Goal: Task Accomplishment & Management: Use online tool/utility

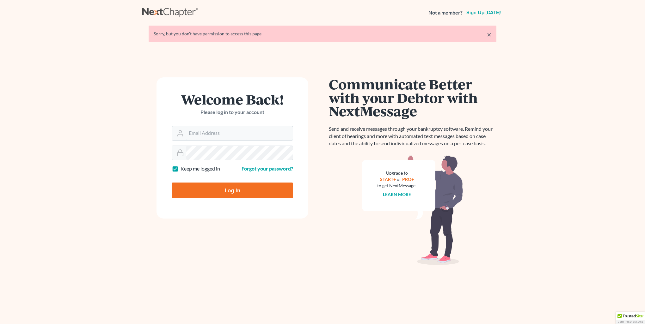
type input "[PERSON_NAME][EMAIL_ADDRESS][DOMAIN_NAME]"
click at [248, 189] on input "Log In" at bounding box center [232, 191] width 121 height 16
type input "Thinking..."
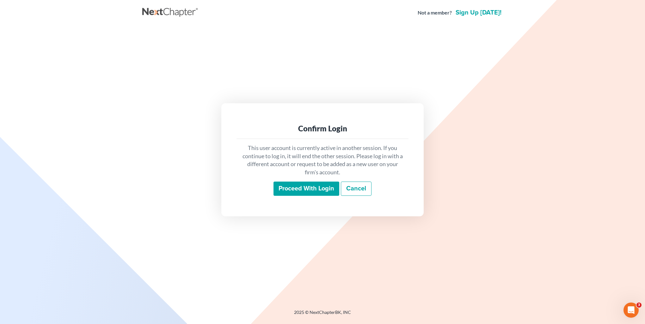
click at [317, 191] on input "Proceed with login" at bounding box center [306, 189] width 66 height 15
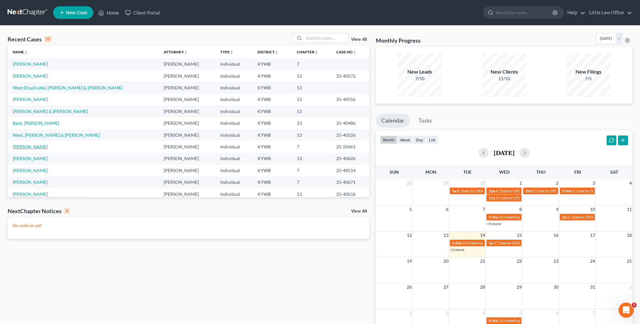
click at [34, 149] on link "Jackson, Mikayla" at bounding box center [30, 146] width 35 height 5
select select "4"
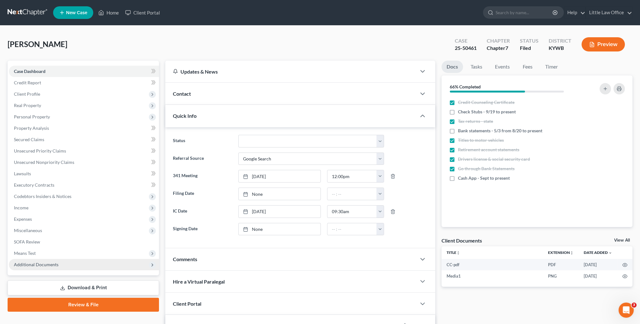
scroll to position [1309, 0]
click at [49, 263] on span "Additional Documents" at bounding box center [36, 264] width 45 height 5
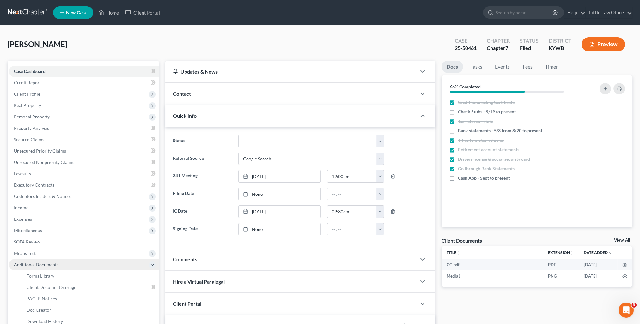
scroll to position [32, 0]
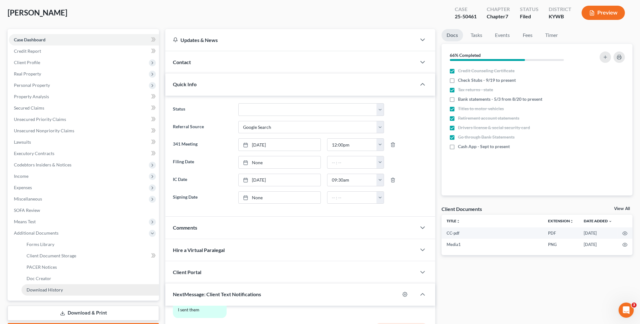
click at [57, 288] on span "Download History" at bounding box center [45, 289] width 36 height 5
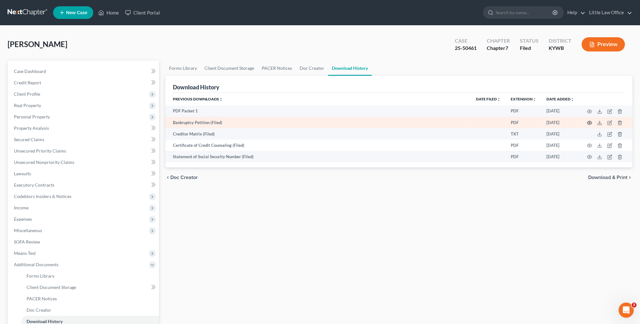
click at [587, 122] on icon "button" at bounding box center [589, 122] width 5 height 3
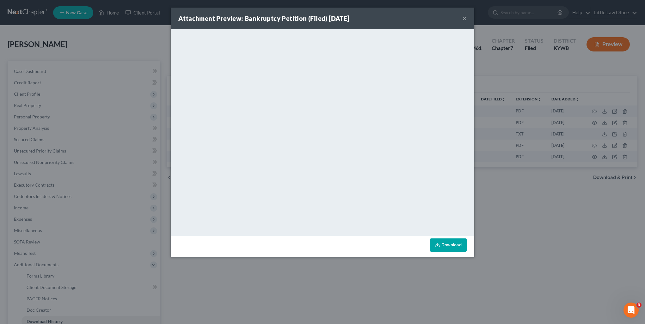
click at [465, 19] on button "×" at bounding box center [464, 19] width 4 height 8
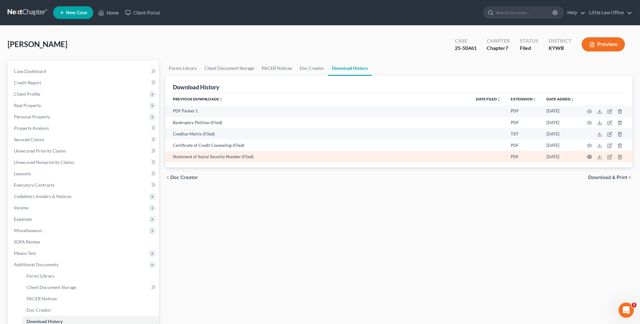
click at [591, 157] on icon "button" at bounding box center [589, 157] width 5 height 5
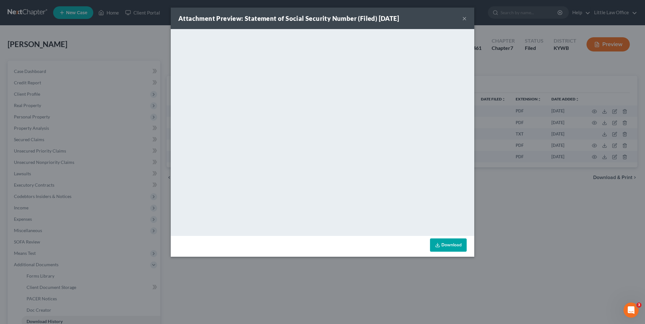
click at [468, 18] on div "Attachment Preview: Statement of Social Security Number (Filed) 10/10/2025 ×" at bounding box center [322, 18] width 303 height 21
drag, startPoint x: 466, startPoint y: 18, endPoint x: 470, endPoint y: 18, distance: 4.4
click at [465, 18] on button "×" at bounding box center [464, 19] width 4 height 8
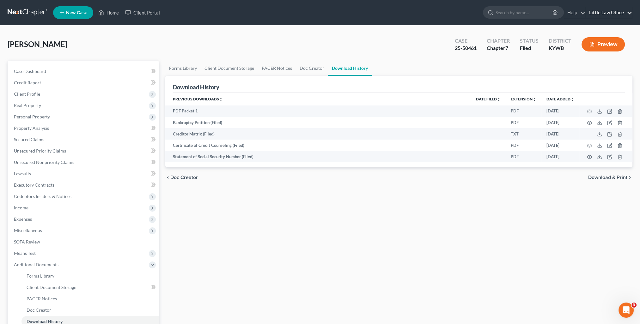
click at [626, 16] on link "Little Law Office" at bounding box center [609, 12] width 46 height 11
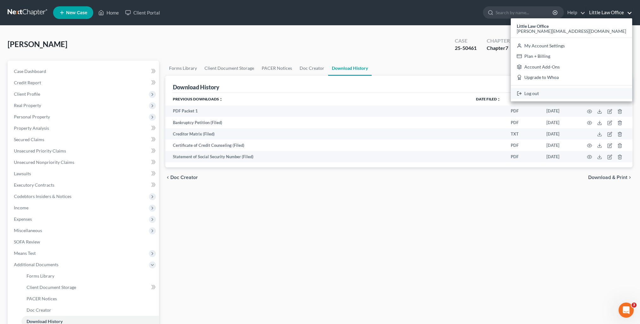
click at [599, 92] on link "Log out" at bounding box center [571, 93] width 121 height 11
